Goal: Task Accomplishment & Management: Manage account settings

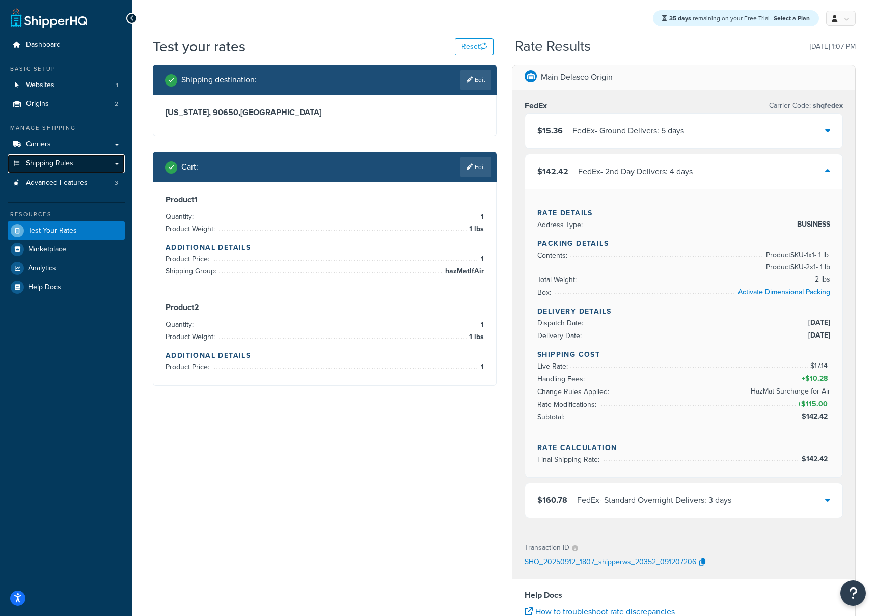
click at [48, 171] on link "Shipping Rules" at bounding box center [66, 163] width 117 height 19
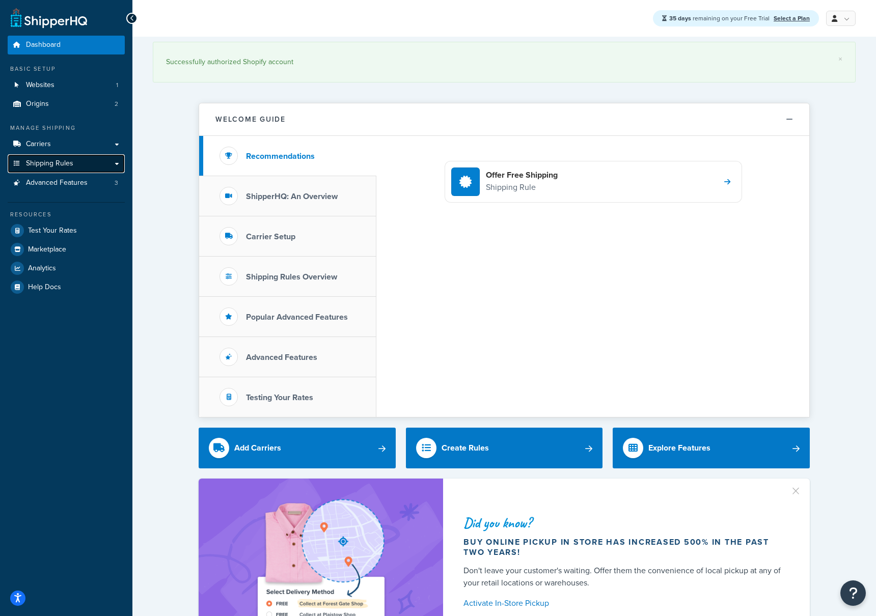
click at [73, 162] on link "Shipping Rules" at bounding box center [66, 163] width 117 height 19
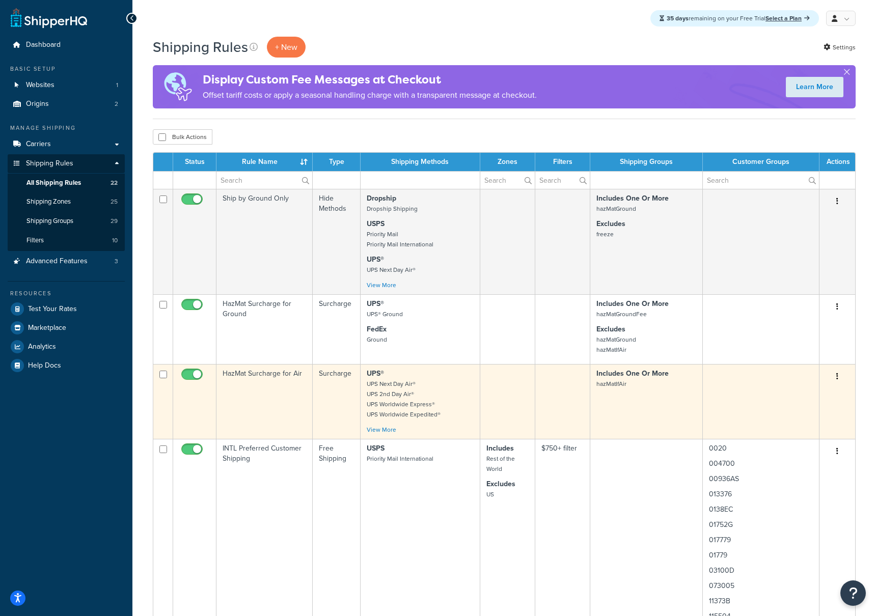
click at [264, 376] on td "HazMat Surcharge for Air" at bounding box center [264, 401] width 96 height 75
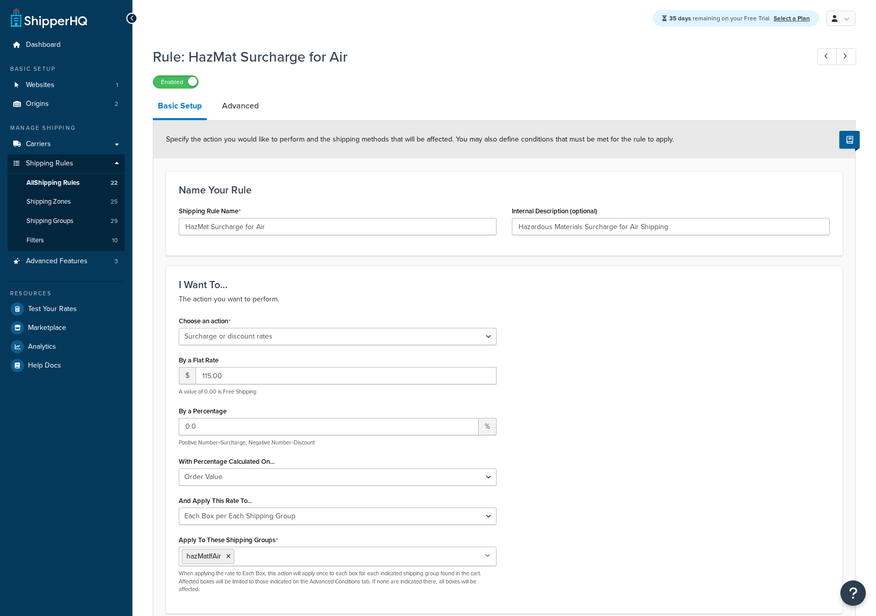
select select "SURCHARGE"
select select "ORDER"
select select "BOX"
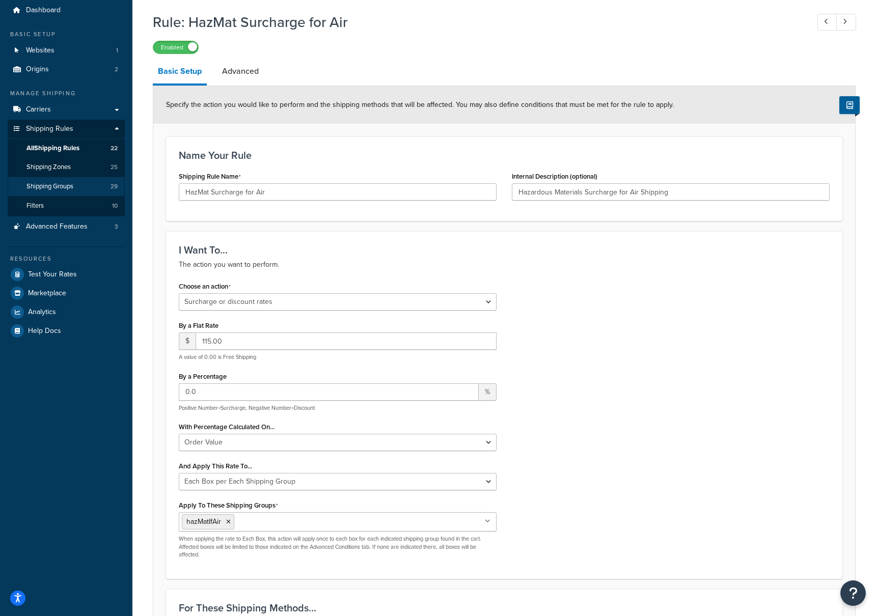
scroll to position [30, 0]
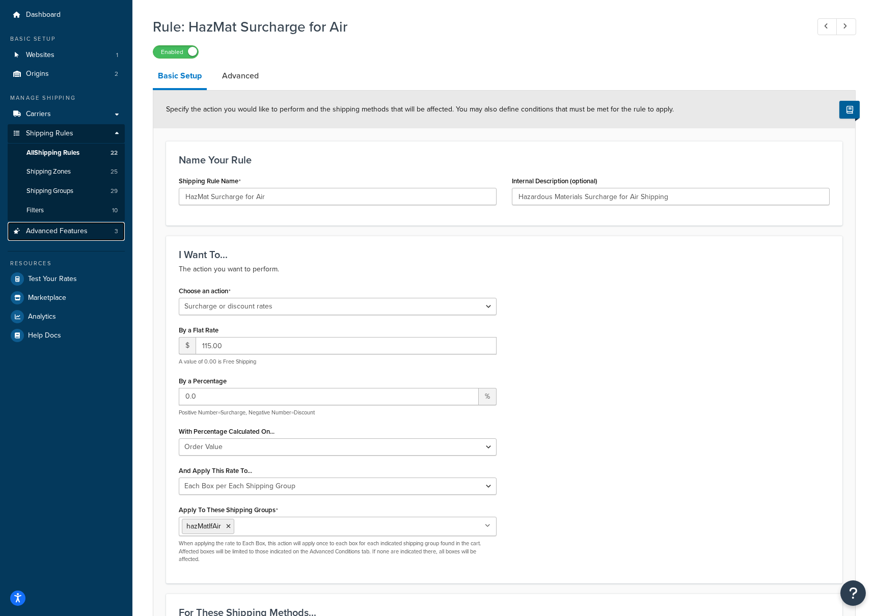
click at [70, 230] on span "Advanced Features" at bounding box center [57, 231] width 62 height 9
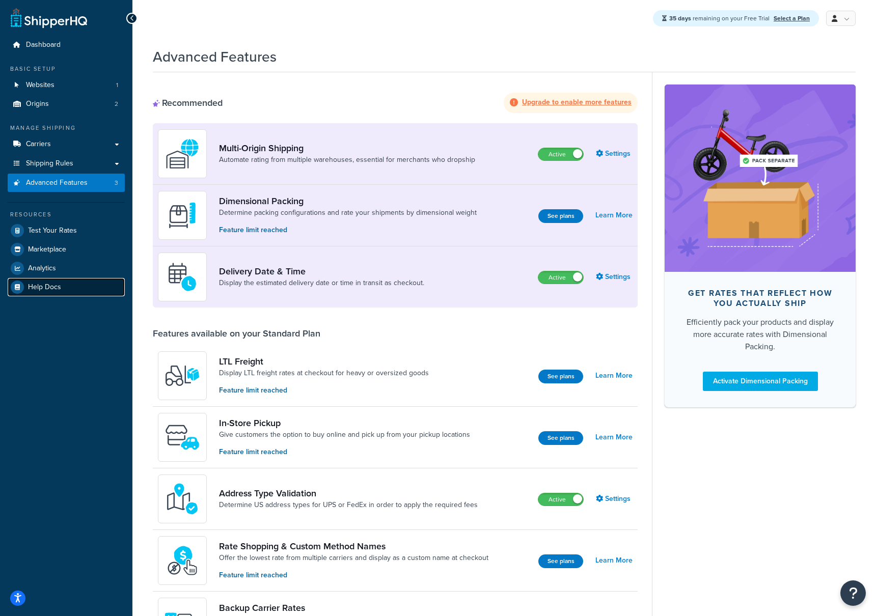
click at [50, 287] on span "Help Docs" at bounding box center [44, 287] width 33 height 9
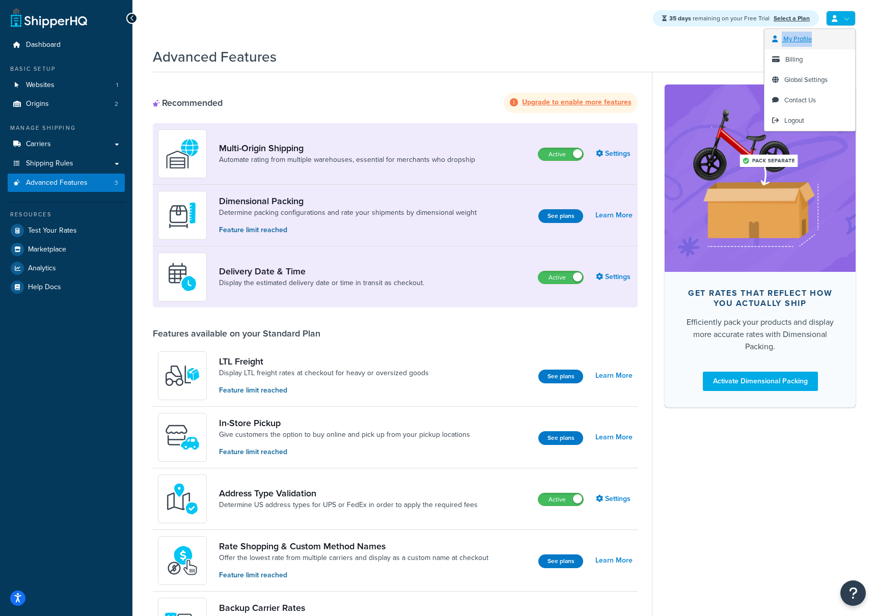
drag, startPoint x: 846, startPoint y: 18, endPoint x: 845, endPoint y: 42, distance: 24.5
click at [845, 26] on li "My Profile Billing Global Settings Contact Us Logout" at bounding box center [841, 18] width 30 height 15
click at [799, 101] on span "Contact Us" at bounding box center [800, 100] width 32 height 10
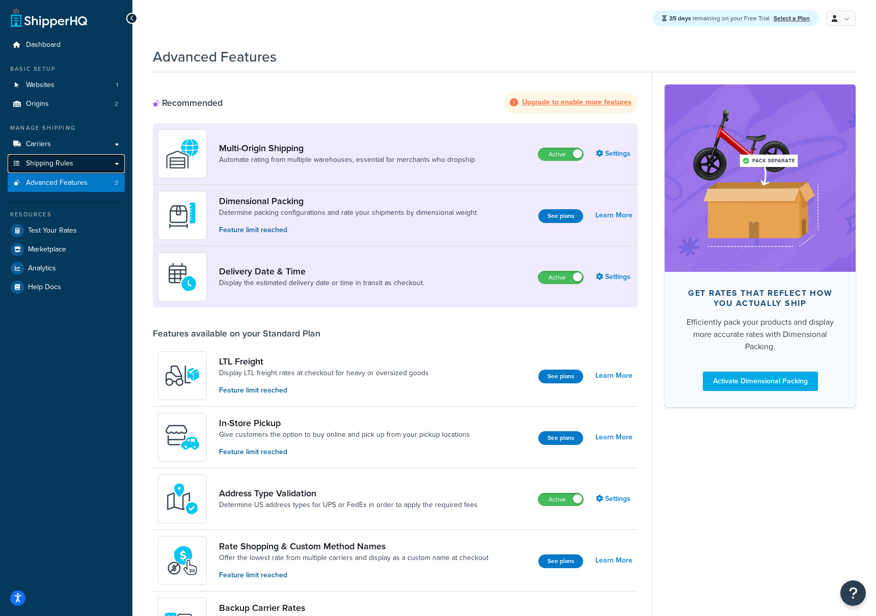
click at [86, 166] on link "Shipping Rules" at bounding box center [66, 163] width 117 height 19
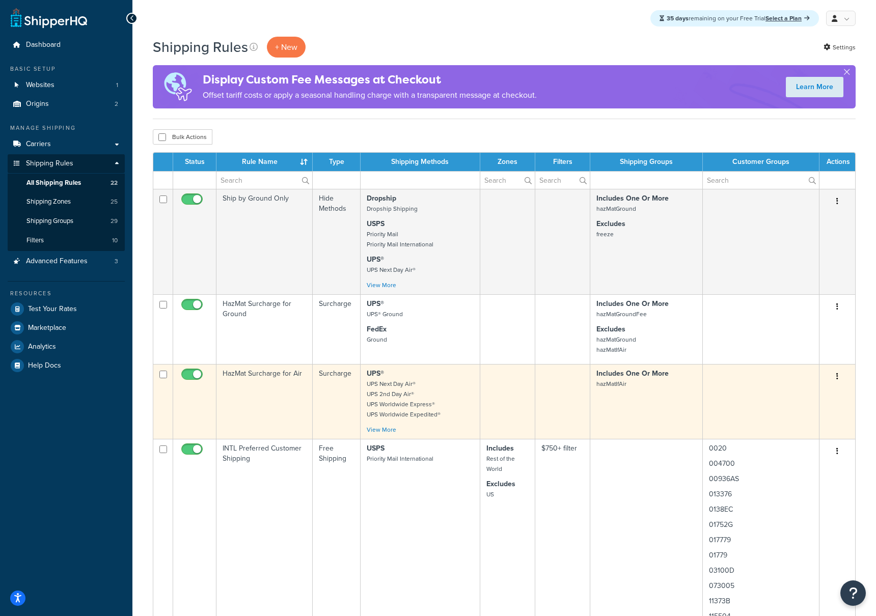
click at [276, 379] on td "HazMat Surcharge for Air" at bounding box center [264, 401] width 96 height 75
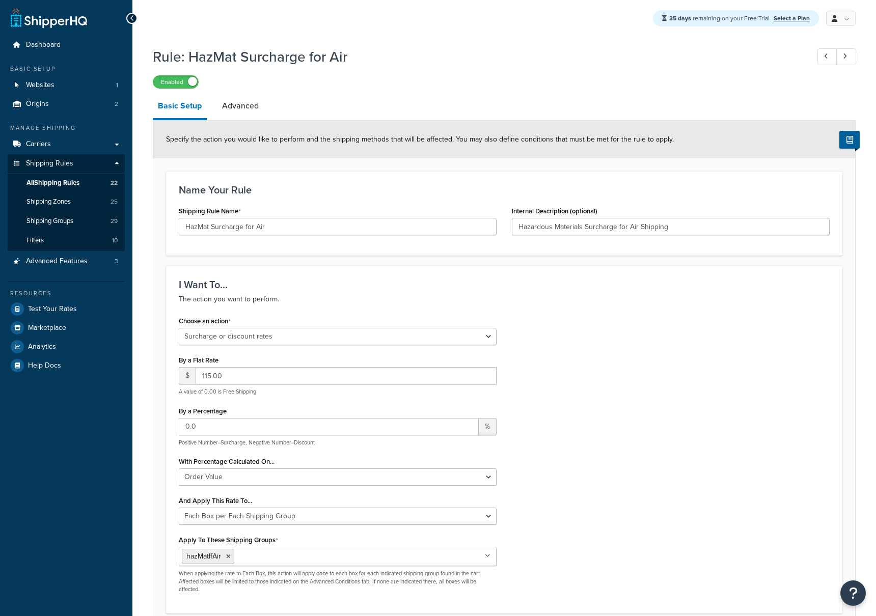
select select "SURCHARGE"
select select "ORDER"
select select "BOX"
click at [233, 105] on link "Advanced" at bounding box center [240, 106] width 47 height 24
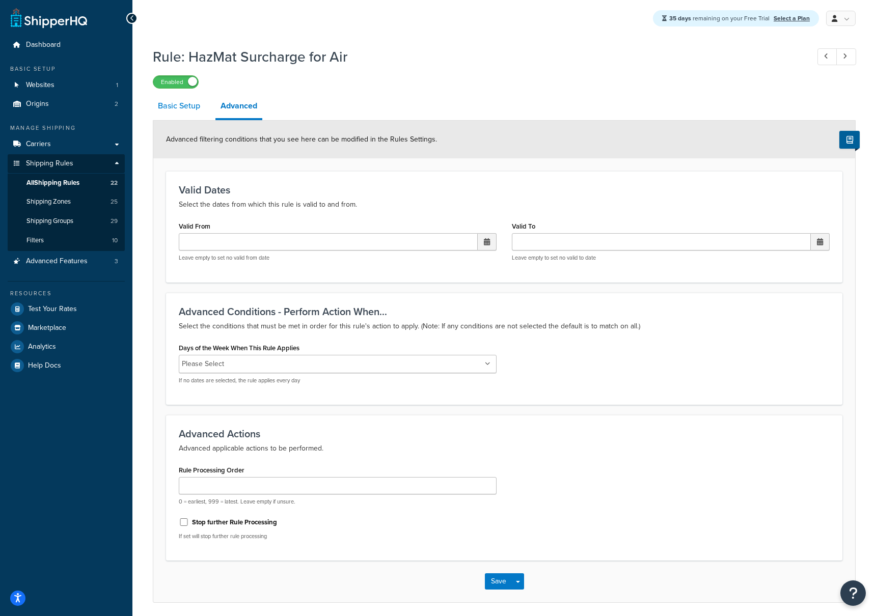
click at [188, 111] on link "Basic Setup" at bounding box center [179, 106] width 52 height 24
select select "SURCHARGE"
select select "ORDER"
select select "BOX"
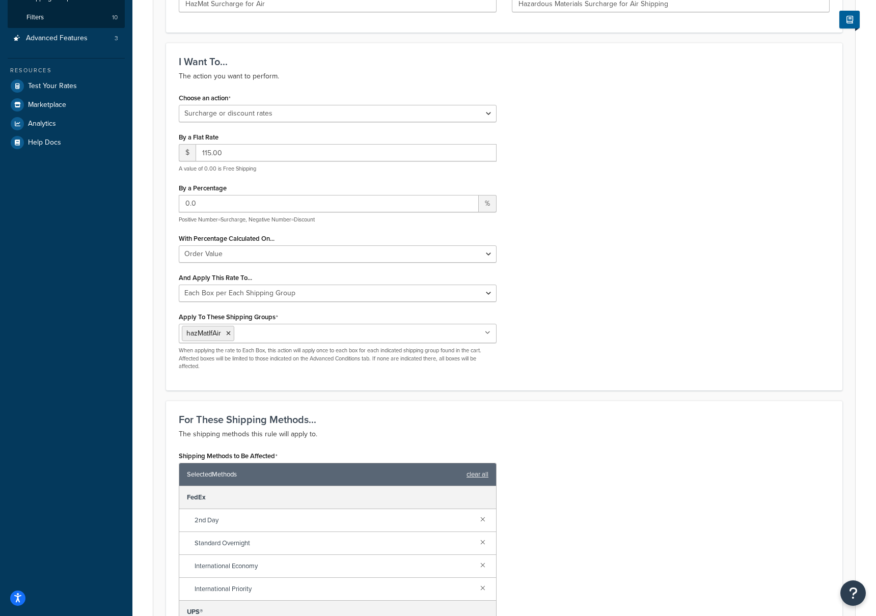
scroll to position [222, 0]
